Goal: Navigation & Orientation: Find specific page/section

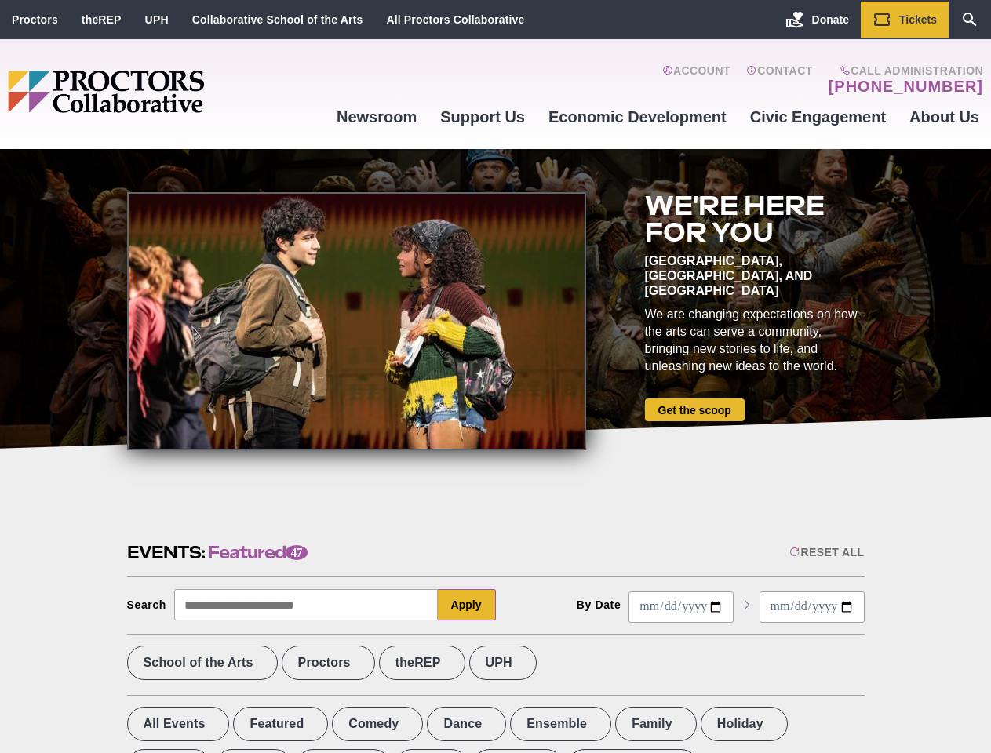
click at [495, 377] on div at bounding box center [356, 321] width 459 height 258
click at [825, 552] on div "Reset All" at bounding box center [826, 552] width 75 height 13
click at [467, 605] on button "Apply" at bounding box center [467, 604] width 58 height 31
